Goal: Find contact information: Find contact information

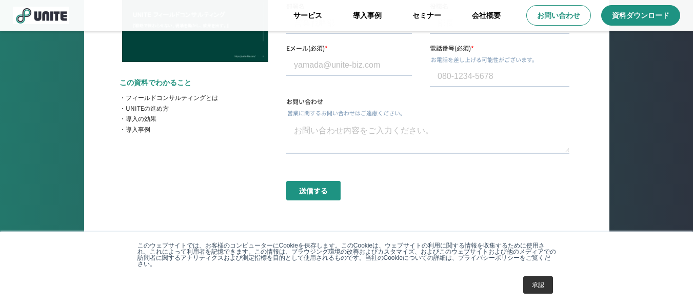
click at [538, 284] on link "承認" at bounding box center [538, 285] width 30 height 17
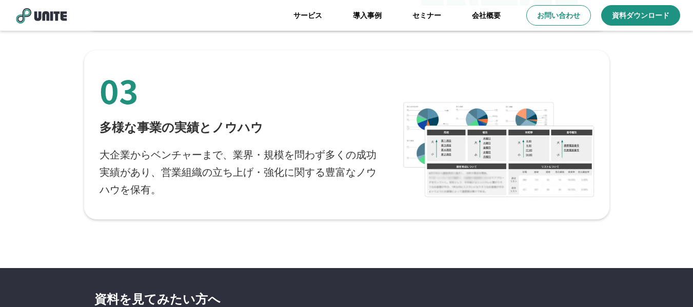
scroll to position [2487, 0]
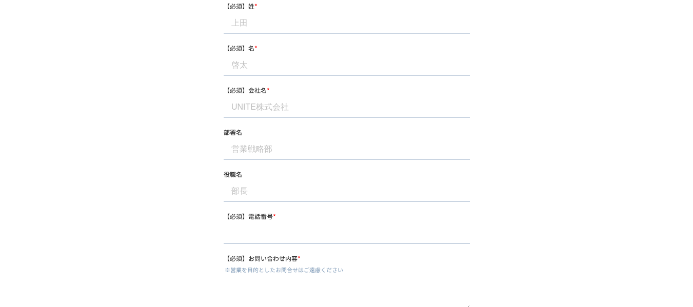
scroll to position [443, 0]
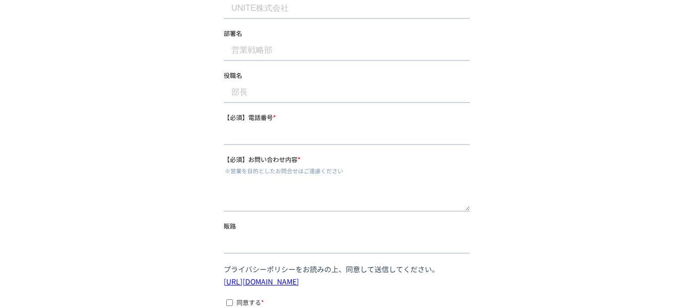
select select
